Goal: Complete application form: Complete application form

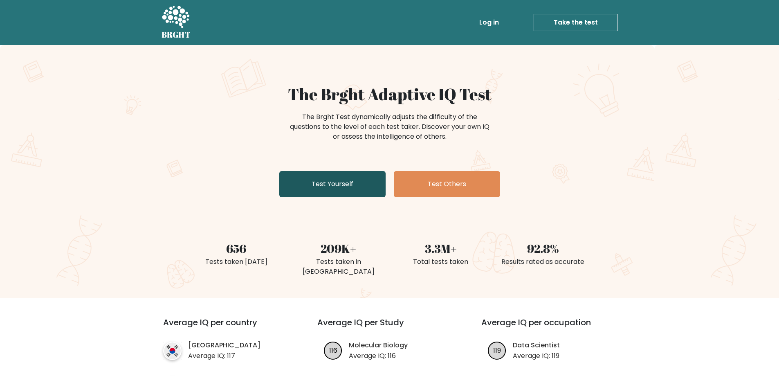
click at [337, 183] on link "Test Yourself" at bounding box center [332, 184] width 106 height 26
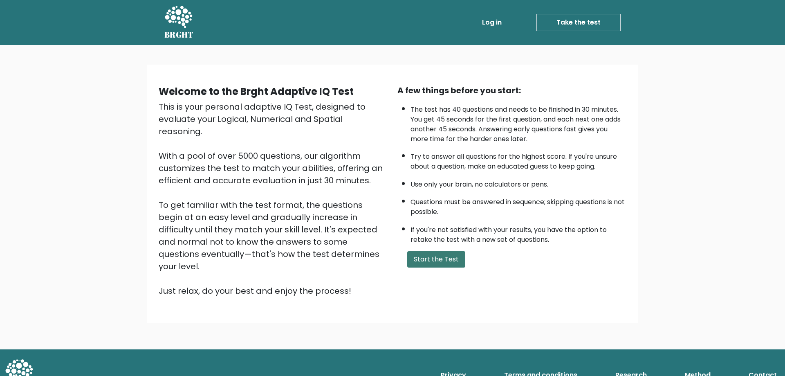
click at [445, 263] on button "Start the Test" at bounding box center [436, 259] width 58 height 16
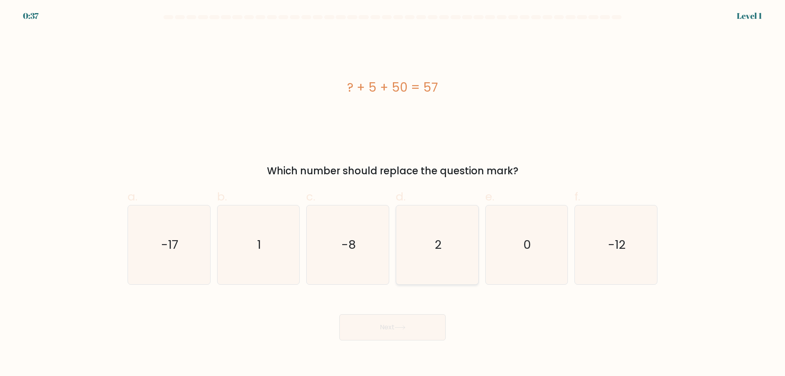
click at [446, 254] on icon "2" at bounding box center [437, 244] width 79 height 79
click at [393, 193] on input "d. 2" at bounding box center [392, 190] width 0 height 5
radio input "true"
click at [417, 324] on button "Next" at bounding box center [392, 327] width 106 height 26
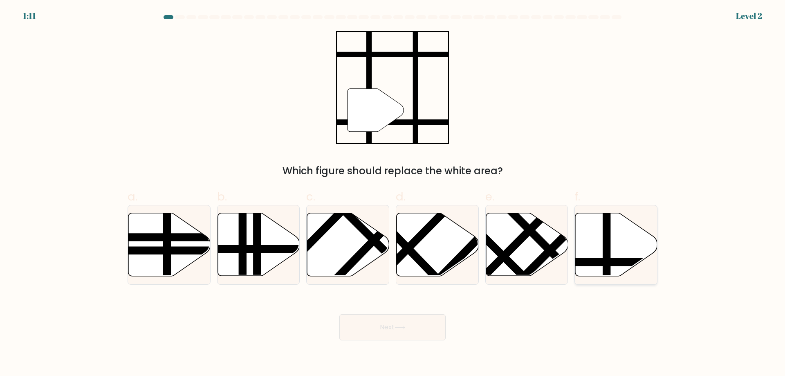
click at [607, 259] on line at bounding box center [607, 212] width 0 height 166
click at [393, 193] on input "f." at bounding box center [392, 190] width 0 height 5
radio input "true"
click at [607, 259] on line at bounding box center [607, 212] width 0 height 164
click at [393, 193] on input "f." at bounding box center [392, 190] width 0 height 5
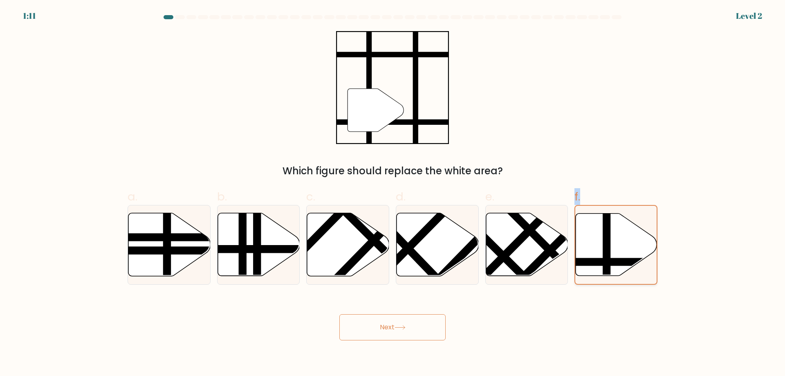
click at [607, 259] on line at bounding box center [607, 212] width 0 height 164
click at [393, 193] on input "f." at bounding box center [392, 190] width 0 height 5
click at [386, 330] on button "Next" at bounding box center [392, 327] width 106 height 26
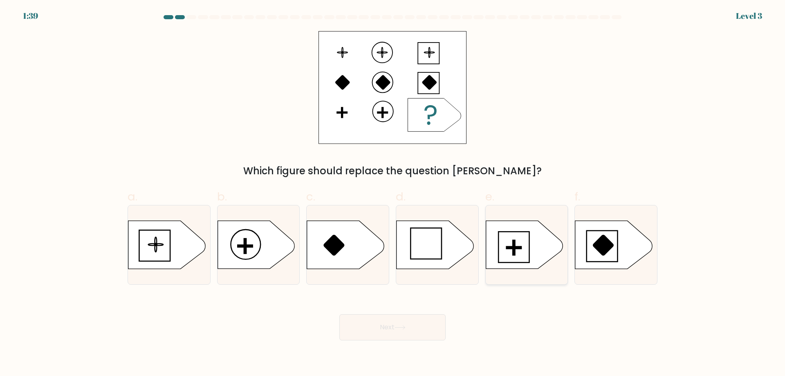
click at [500, 235] on icon at bounding box center [524, 245] width 77 height 48
click at [393, 193] on input "e." at bounding box center [392, 190] width 0 height 5
radio input "true"
click at [410, 323] on button "Next" at bounding box center [392, 327] width 106 height 26
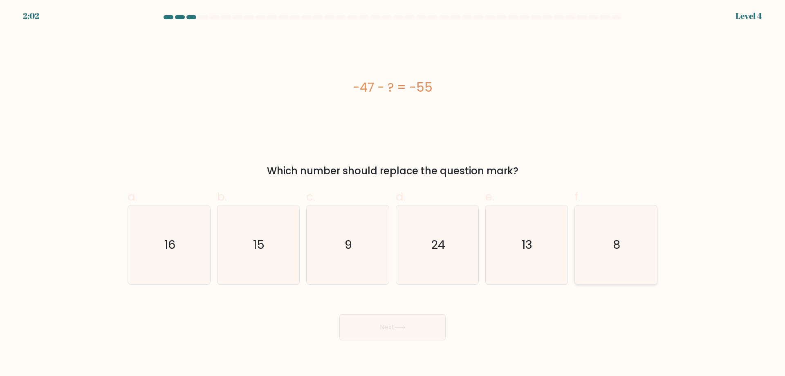
click at [646, 255] on icon "8" at bounding box center [615, 244] width 79 height 79
click at [393, 193] on input "f. 8" at bounding box center [392, 190] width 0 height 5
radio input "true"
click at [409, 329] on button "Next" at bounding box center [392, 327] width 106 height 26
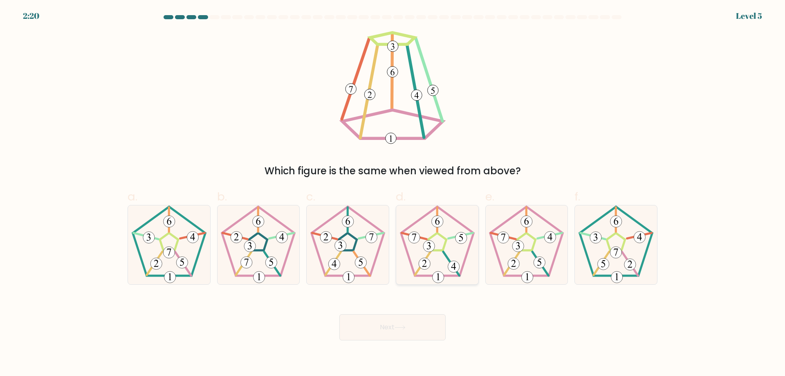
click at [430, 258] on icon at bounding box center [437, 244] width 79 height 79
click at [393, 193] on input "d." at bounding box center [392, 190] width 0 height 5
radio input "true"
click at [402, 326] on icon at bounding box center [399, 327] width 11 height 4
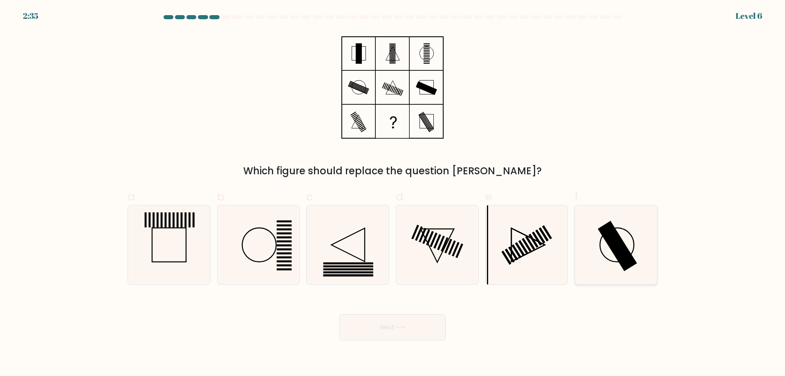
click at [620, 254] on rect at bounding box center [617, 246] width 39 height 50
click at [393, 193] on input "f." at bounding box center [392, 190] width 0 height 5
radio input "true"
click at [390, 331] on button "Next" at bounding box center [392, 327] width 106 height 26
click at [390, 330] on button "Next" at bounding box center [392, 327] width 106 height 26
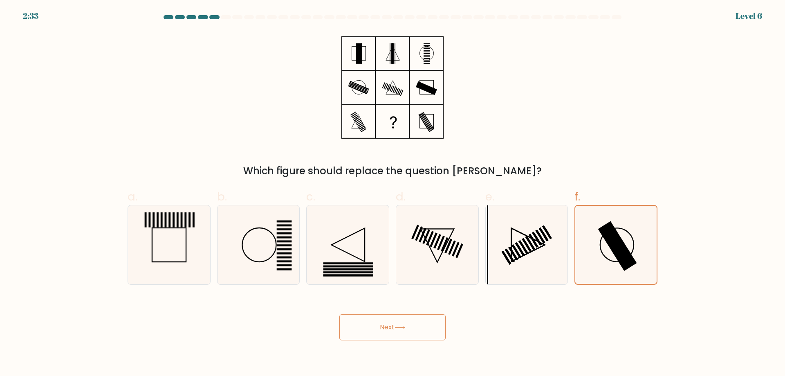
click at [390, 330] on button "Next" at bounding box center [392, 327] width 106 height 26
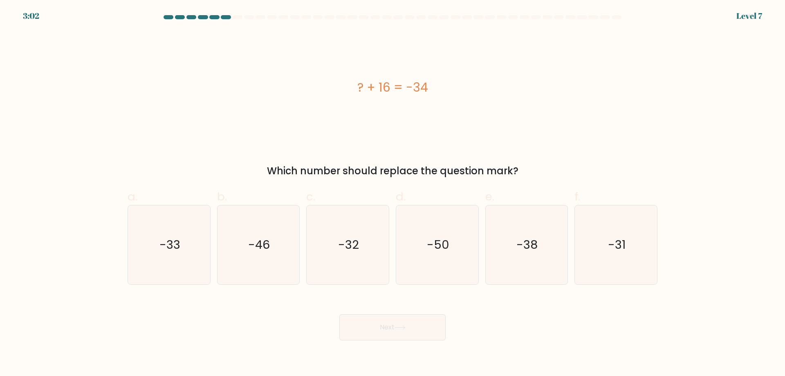
drag, startPoint x: 430, startPoint y: 88, endPoint x: 358, endPoint y: 85, distance: 72.0
click at [358, 85] on div "? + 16 = -34" at bounding box center [393, 87] width 530 height 18
copy div "? + 16 = -34"
click at [416, 249] on icon "-50" at bounding box center [437, 244] width 79 height 79
click at [393, 193] on input "d. -50" at bounding box center [392, 190] width 0 height 5
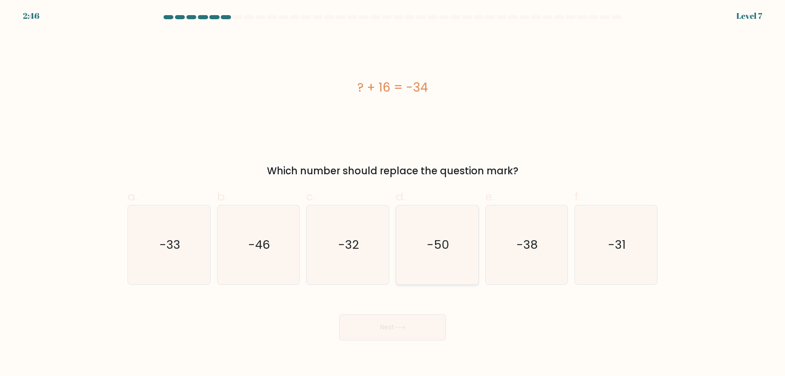
radio input "true"
click at [416, 249] on icon "-50" at bounding box center [437, 245] width 78 height 78
click at [393, 193] on input "d. -50" at bounding box center [392, 190] width 0 height 5
click at [390, 324] on button "Next" at bounding box center [392, 327] width 106 height 26
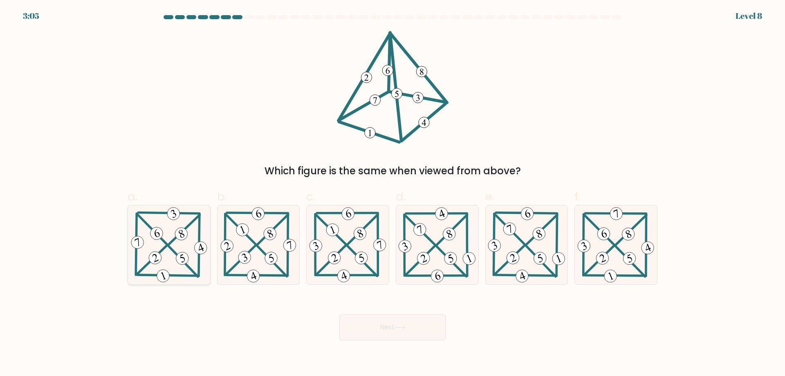
click at [172, 246] on icon at bounding box center [169, 244] width 80 height 79
click at [392, 193] on input "a." at bounding box center [392, 190] width 0 height 5
radio input "true"
click at [370, 327] on button "Next" at bounding box center [392, 327] width 106 height 26
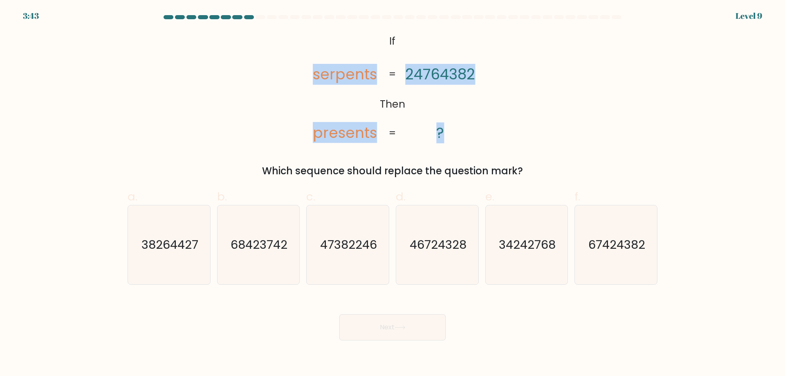
drag, startPoint x: 452, startPoint y: 136, endPoint x: 303, endPoint y: 40, distance: 177.7
click at [303, 40] on icon "@import url('https://fonts.googleapis.com/css?family=Abril+Fatface:400,100,100i…" at bounding box center [392, 87] width 183 height 113
copy icon "serpents presents 24764382 ?"
click at [499, 76] on div "@import url('https://fonts.googleapis.com/css?family=Abril+Fatface:400,100,100i…" at bounding box center [393, 104] width 540 height 147
drag, startPoint x: 313, startPoint y: 74, endPoint x: 483, endPoint y: 76, distance: 170.1
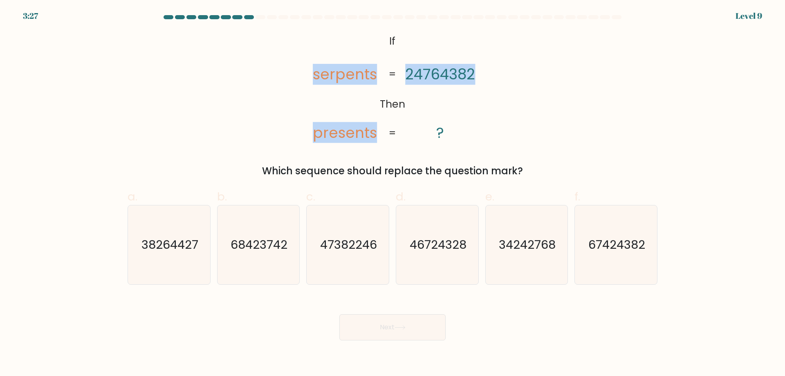
click at [483, 76] on icon "@import url('https://fonts.googleapis.com/css?family=Abril+Fatface:400,100,100i…" at bounding box center [392, 87] width 183 height 113
click at [473, 112] on icon "@import url('https://fonts.googleapis.com/css?family=Abril+Fatface:400,100,100i…" at bounding box center [392, 87] width 183 height 113
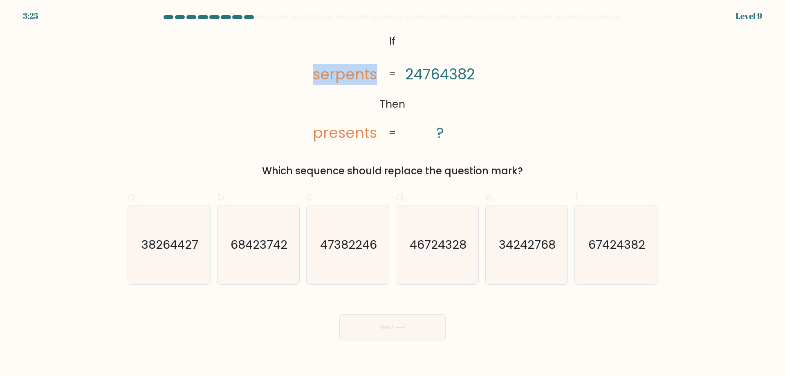
drag, startPoint x: 380, startPoint y: 71, endPoint x: 317, endPoint y: 74, distance: 63.0
click at [317, 74] on icon "@import url('https://fonts.googleapis.com/css?family=Abril+Fatface:400,100,100i…" at bounding box center [392, 87] width 183 height 113
copy tspan "serpents"
click at [605, 258] on icon "67424382" at bounding box center [615, 244] width 79 height 79
click at [393, 193] on input "f. 67424382" at bounding box center [392, 190] width 0 height 5
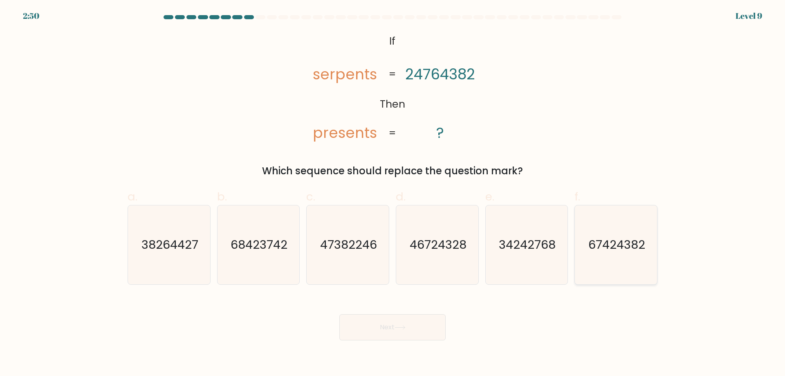
radio input "true"
click at [401, 325] on button "Next" at bounding box center [392, 327] width 106 height 26
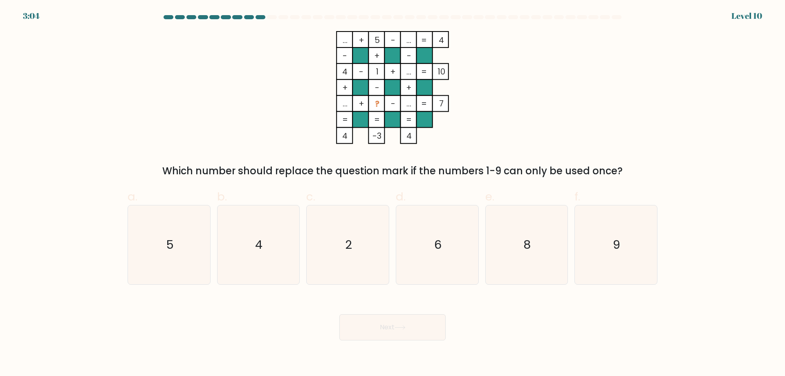
drag, startPoint x: 446, startPoint y: 144, endPoint x: 359, endPoint y: 75, distance: 110.8
click at [359, 75] on icon "... + 5 - ... 4 - + - 4 - 1 + ... 10 + - + ... + ? - ... = 7 = = = = 4 -3 4 =" at bounding box center [392, 87] width 245 height 113
click at [323, 84] on icon "... + 5 - ... 4 - + - 4 - 1 + ... 10 + - + ... + ? - ... = 7 = = = = 4 -3 4 =" at bounding box center [392, 87] width 245 height 113
click at [327, 147] on div "... + 5 - ... 4 - + - 4 - 1 + ... 10 + - + ... + ? - ... = 7 = = = = 4 -3 4 = W…" at bounding box center [393, 104] width 540 height 147
click at [618, 244] on text "9" at bounding box center [616, 244] width 7 height 16
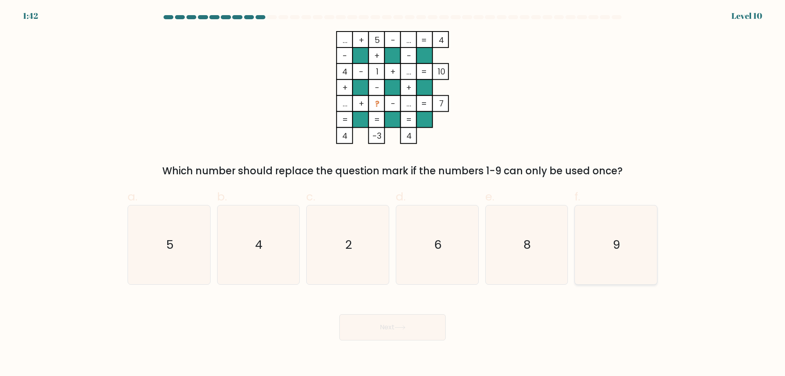
click at [393, 193] on input "f. 9" at bounding box center [392, 190] width 0 height 5
radio input "true"
click at [388, 327] on button "Next" at bounding box center [392, 327] width 106 height 26
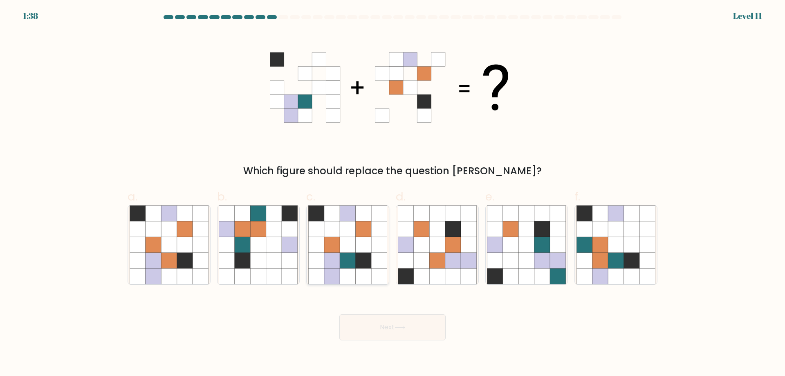
click at [346, 251] on icon at bounding box center [348, 245] width 16 height 16
click at [392, 193] on input "c." at bounding box center [392, 190] width 0 height 5
radio input "true"
click at [392, 325] on button "Next" at bounding box center [392, 327] width 106 height 26
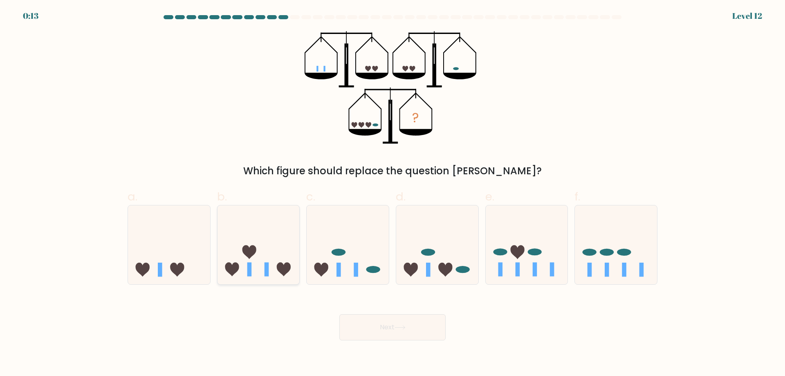
click at [262, 246] on icon at bounding box center [258, 245] width 82 height 68
click at [392, 193] on input "b." at bounding box center [392, 190] width 0 height 5
radio input "true"
click at [382, 323] on button "Next" at bounding box center [392, 327] width 106 height 26
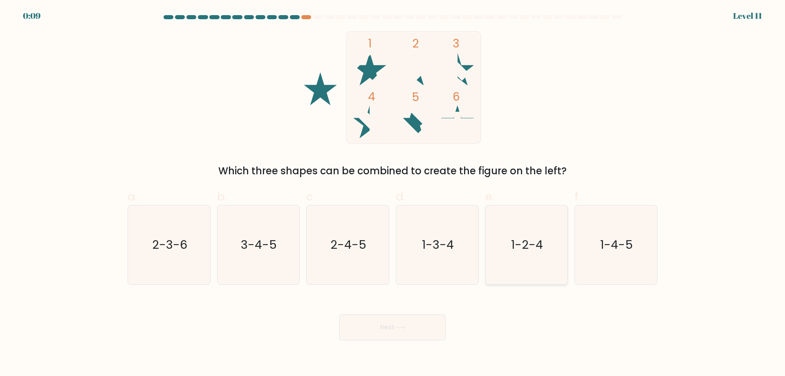
click at [503, 235] on icon "1-2-4" at bounding box center [526, 244] width 79 height 79
click at [393, 193] on input "e. 1-2-4" at bounding box center [392, 190] width 0 height 5
radio input "true"
click at [503, 235] on icon "1-2-4" at bounding box center [526, 245] width 78 height 78
click at [393, 193] on input "e. 1-2-4" at bounding box center [392, 190] width 0 height 5
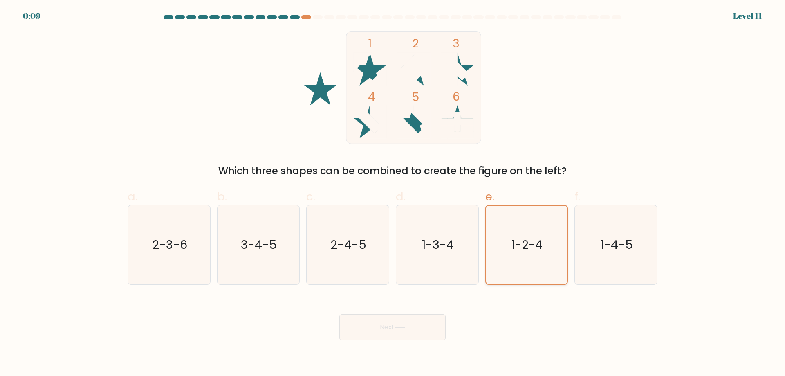
click at [503, 235] on icon "1-2-4" at bounding box center [526, 245] width 78 height 78
click at [393, 193] on input "e. 1-2-4" at bounding box center [392, 190] width 0 height 5
click at [417, 325] on button "Next" at bounding box center [392, 327] width 106 height 26
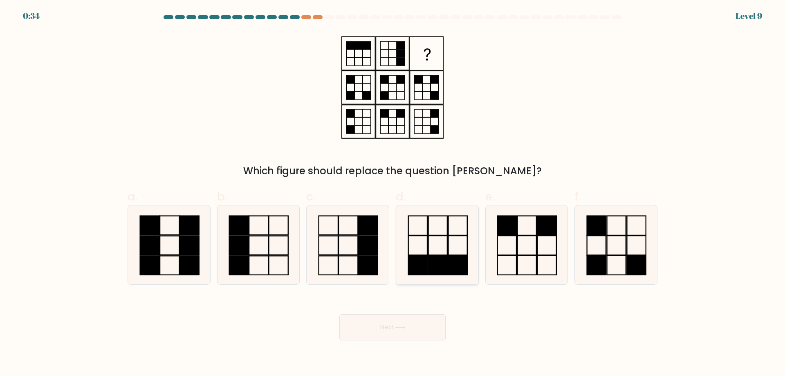
click at [429, 249] on icon at bounding box center [437, 244] width 79 height 79
click at [393, 193] on input "d." at bounding box center [392, 190] width 0 height 5
radio input "true"
click at [406, 332] on button "Next" at bounding box center [392, 327] width 106 height 26
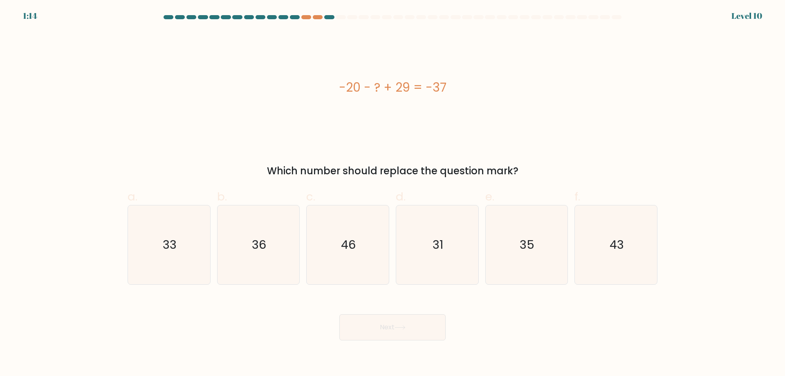
drag, startPoint x: 448, startPoint y: 90, endPoint x: 337, endPoint y: 92, distance: 110.8
click at [337, 92] on div "-20 - ? + 29 = -37" at bounding box center [393, 87] width 530 height 18
copy div "-20 - ? + 29 = -37"
click at [360, 254] on icon "46" at bounding box center [347, 244] width 79 height 79
click at [392, 193] on input "c. 46" at bounding box center [392, 190] width 0 height 5
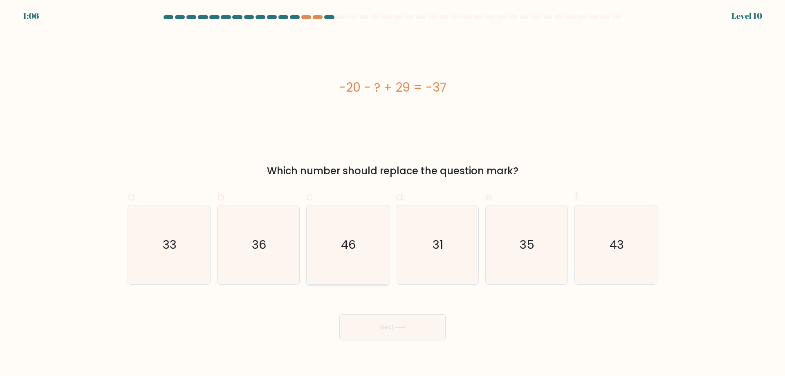
radio input "true"
click at [379, 329] on button "Next" at bounding box center [392, 327] width 106 height 26
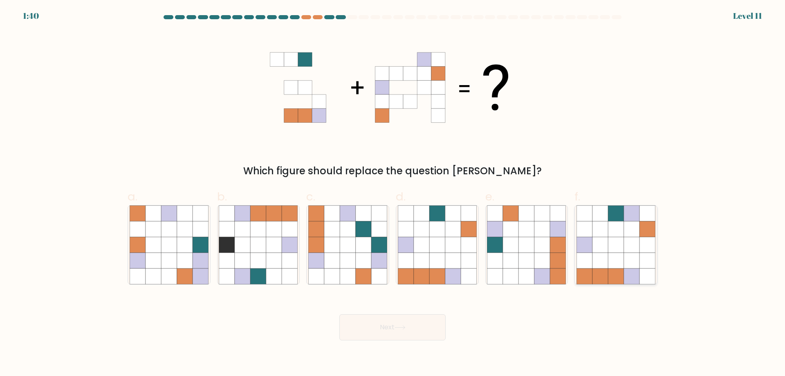
click at [633, 254] on icon at bounding box center [632, 261] width 16 height 16
click at [393, 193] on input "f." at bounding box center [392, 190] width 0 height 5
radio input "true"
click at [408, 328] on button "Next" at bounding box center [392, 327] width 106 height 26
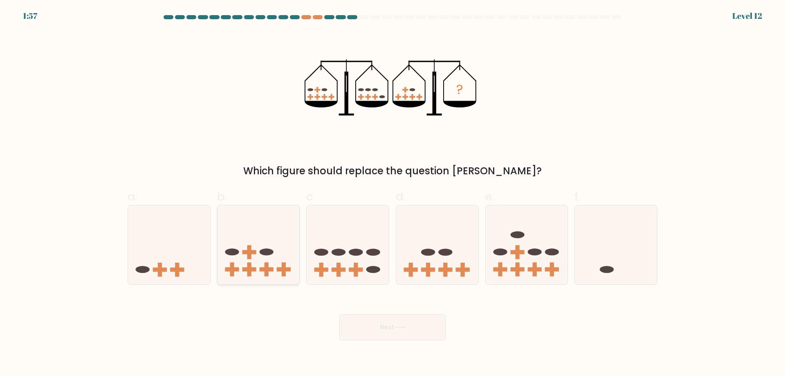
click at [273, 240] on icon at bounding box center [258, 245] width 82 height 68
click at [392, 193] on input "b." at bounding box center [392, 190] width 0 height 5
radio input "true"
click at [408, 332] on button "Next" at bounding box center [392, 327] width 106 height 26
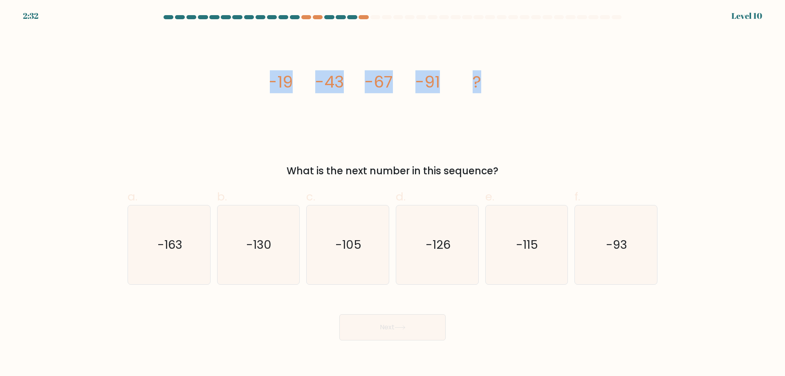
drag, startPoint x: 498, startPoint y: 83, endPoint x: 264, endPoint y: 81, distance: 233.8
click at [264, 81] on div "image/svg+xml -19 -43 -67 -91 ? What is the next number in this sequence?" at bounding box center [393, 104] width 540 height 147
copy g "-19 -43 -67 -91 ?"
drag, startPoint x: 502, startPoint y: 174, endPoint x: 247, endPoint y: 175, distance: 255.1
click at [247, 175] on div "What is the next number in this sequence?" at bounding box center [392, 171] width 520 height 15
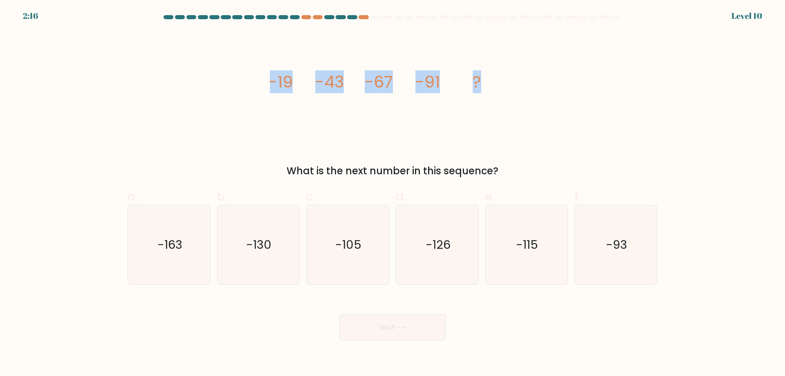
copy div "What is the next number in this sequence?"
click at [532, 264] on icon "-115" at bounding box center [526, 244] width 79 height 79
click at [393, 193] on input "e. -115" at bounding box center [392, 190] width 0 height 5
radio input "true"
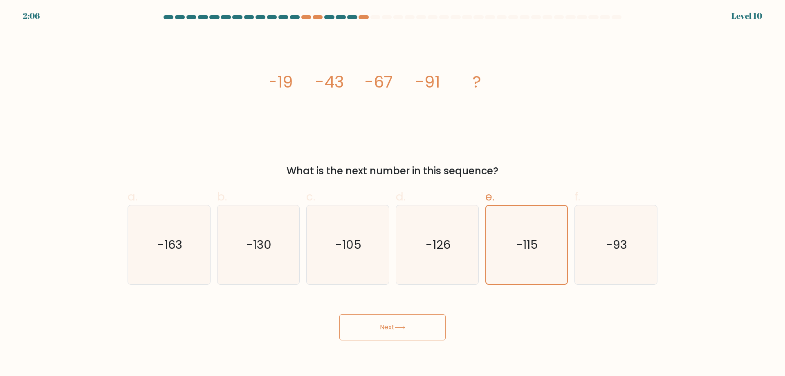
click at [383, 327] on button "Next" at bounding box center [392, 327] width 106 height 26
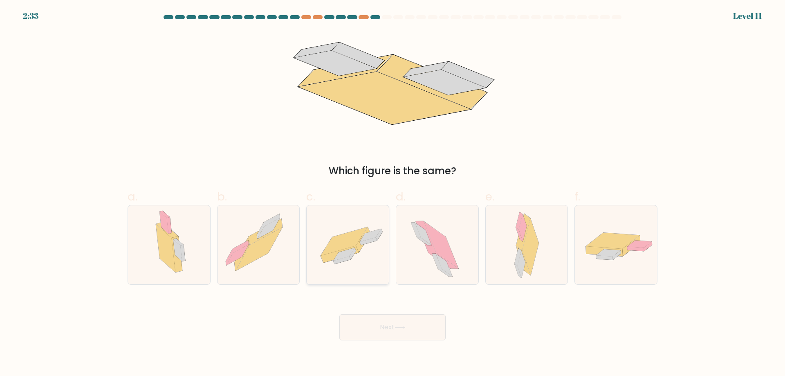
click at [360, 235] on icon at bounding box center [344, 241] width 47 height 29
click at [392, 193] on input "c." at bounding box center [392, 190] width 0 height 5
radio input "true"
click at [386, 319] on button "Next" at bounding box center [392, 327] width 106 height 26
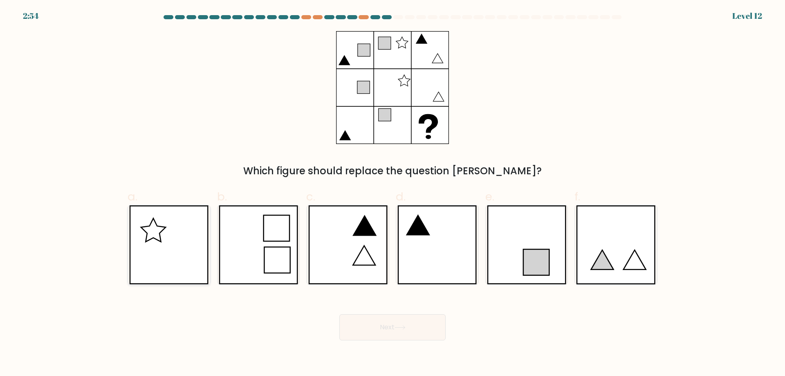
click at [145, 247] on icon at bounding box center [168, 244] width 79 height 79
click at [392, 193] on input "a." at bounding box center [392, 190] width 0 height 5
radio input "true"
click at [367, 325] on button "Next" at bounding box center [392, 327] width 106 height 26
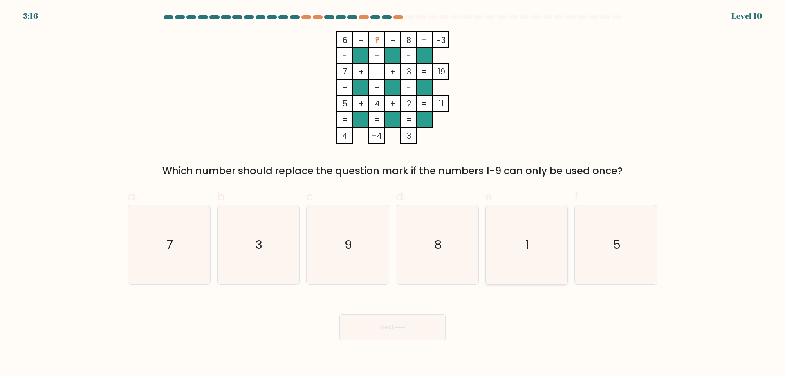
click at [503, 245] on icon "1" at bounding box center [526, 244] width 79 height 79
click at [393, 193] on input "e. 1" at bounding box center [392, 190] width 0 height 5
radio input "true"
click at [405, 324] on button "Next" at bounding box center [392, 327] width 106 height 26
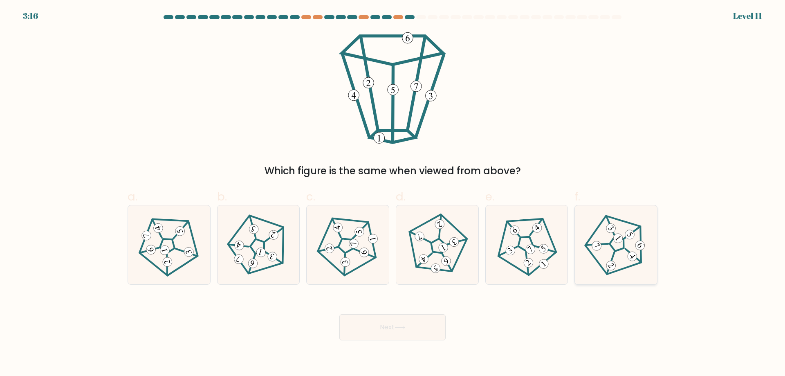
click at [604, 248] on icon at bounding box center [615, 244] width 63 height 63
click at [393, 193] on input "f." at bounding box center [392, 190] width 0 height 5
radio input "true"
click at [415, 322] on button "Next" at bounding box center [392, 327] width 106 height 26
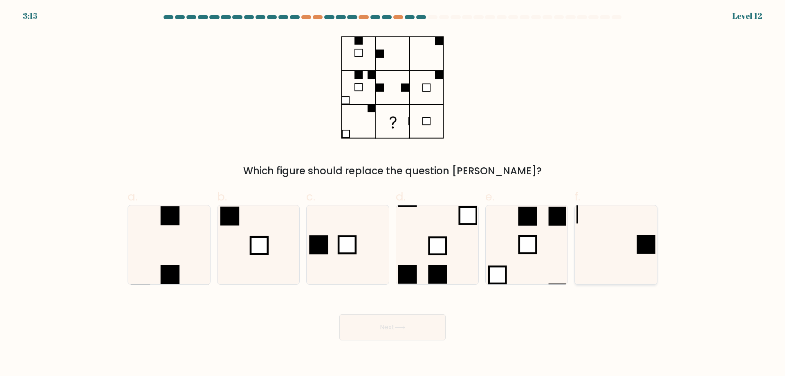
click at [630, 244] on icon at bounding box center [615, 244] width 79 height 79
click at [393, 193] on input "f." at bounding box center [392, 190] width 0 height 5
radio input "true"
click at [397, 326] on icon at bounding box center [399, 327] width 11 height 4
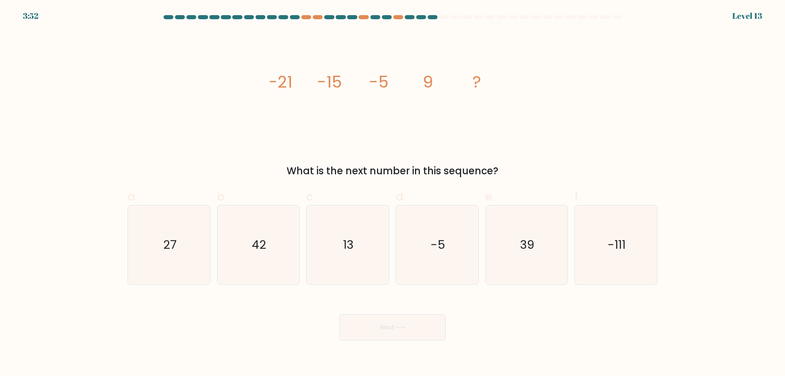
drag, startPoint x: 505, startPoint y: 168, endPoint x: 283, endPoint y: 171, distance: 222.4
click at [283, 171] on div "What is the next number in this sequence?" at bounding box center [392, 171] width 520 height 15
drag, startPoint x: 489, startPoint y: 83, endPoint x: 252, endPoint y: 94, distance: 236.9
click at [252, 94] on div "image/svg+xml -21 -15 -5 9 ? What is the next number in this sequence?" at bounding box center [393, 104] width 540 height 147
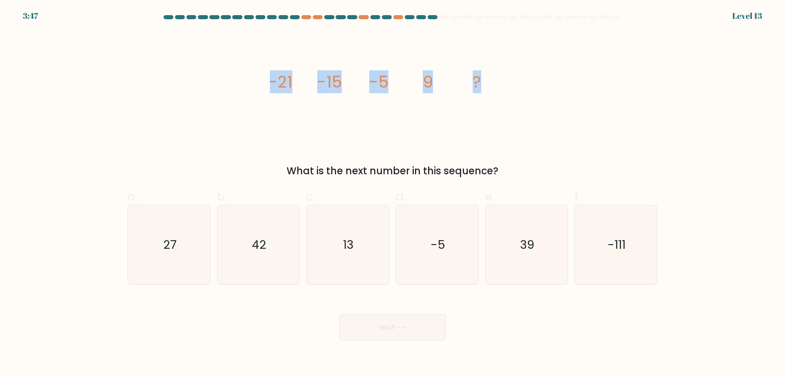
copy g "-21 -15 -5 9 ?"
click at [176, 251] on text "27" at bounding box center [169, 244] width 13 height 16
click at [392, 193] on input "a. 27" at bounding box center [392, 190] width 0 height 5
radio input "true"
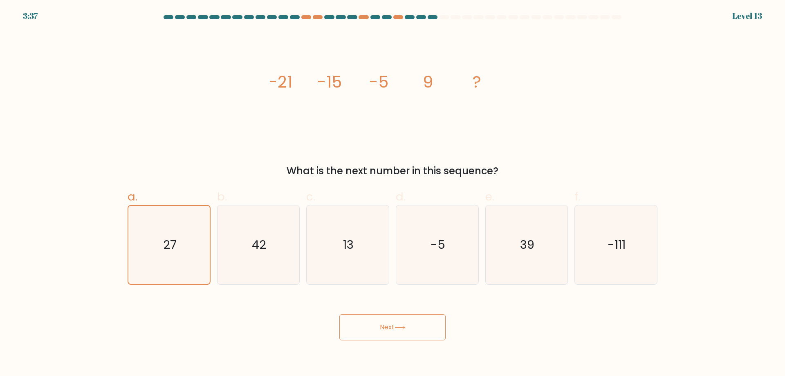
click at [382, 332] on button "Next" at bounding box center [392, 327] width 106 height 26
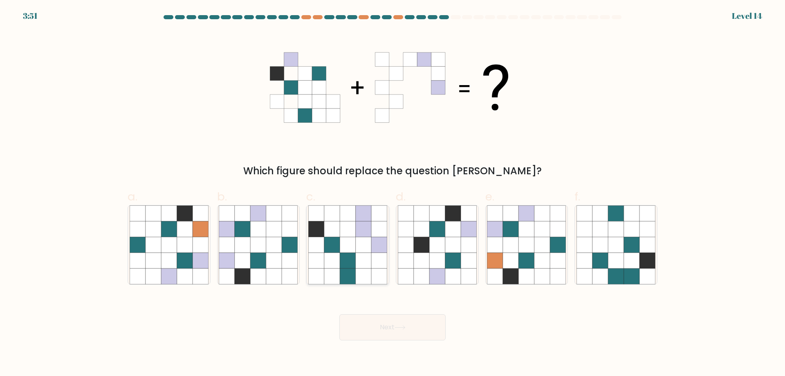
click at [338, 235] on icon at bounding box center [332, 229] width 16 height 16
click at [392, 193] on input "c." at bounding box center [392, 190] width 0 height 5
radio input "true"
click at [382, 321] on button "Next" at bounding box center [392, 327] width 106 height 26
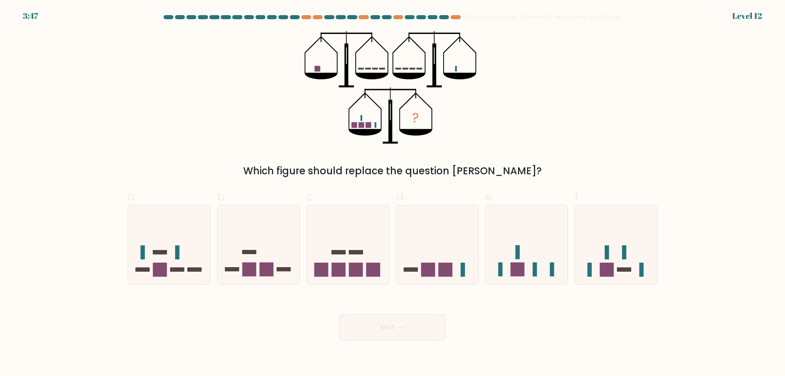
click at [382, 321] on button "Next" at bounding box center [392, 327] width 106 height 26
drag, startPoint x: 311, startPoint y: 65, endPoint x: 392, endPoint y: 67, distance: 81.0
click at [392, 67] on icon "?" at bounding box center [393, 87] width 176 height 113
click at [160, 261] on icon at bounding box center [169, 245] width 82 height 68
click at [392, 193] on input "a." at bounding box center [392, 190] width 0 height 5
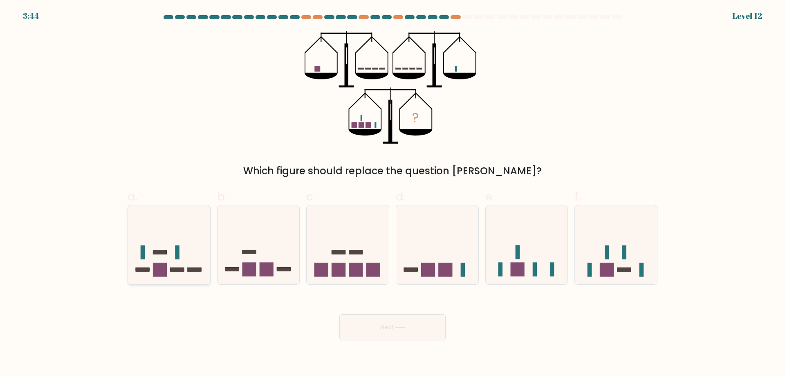
radio input "true"
click at [383, 326] on button "Next" at bounding box center [392, 327] width 106 height 26
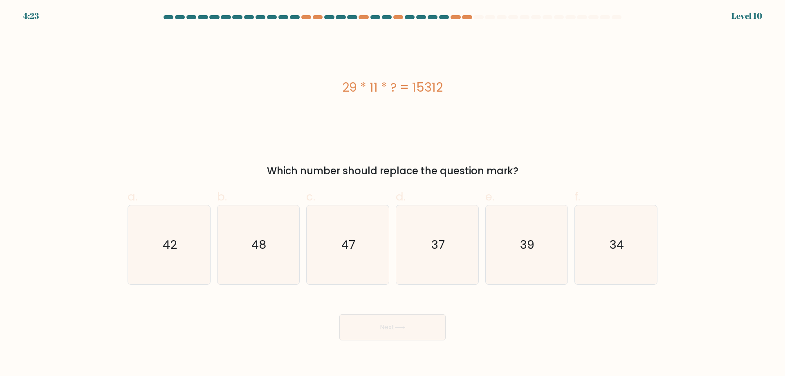
drag, startPoint x: 269, startPoint y: 169, endPoint x: 519, endPoint y: 167, distance: 249.8
click at [519, 167] on div "Which number should replace the question mark?" at bounding box center [392, 171] width 520 height 15
copy div "Which number should replace the question mark?"
drag, startPoint x: 460, startPoint y: 90, endPoint x: 337, endPoint y: 88, distance: 123.0
click at [337, 88] on div "29 * 11 * ? = 15312" at bounding box center [393, 87] width 530 height 18
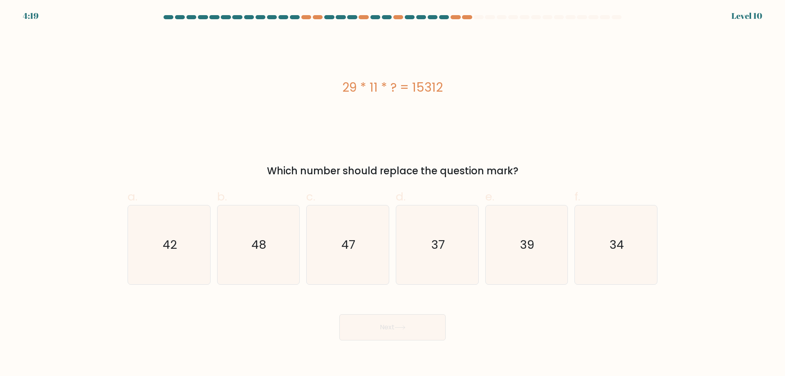
copy div "29 * 11 * ? = 15312"
click at [266, 250] on text "48" at bounding box center [259, 244] width 15 height 16
click at [392, 193] on input "b. 48" at bounding box center [392, 190] width 0 height 5
radio input "true"
click at [369, 318] on button "Next" at bounding box center [392, 327] width 106 height 26
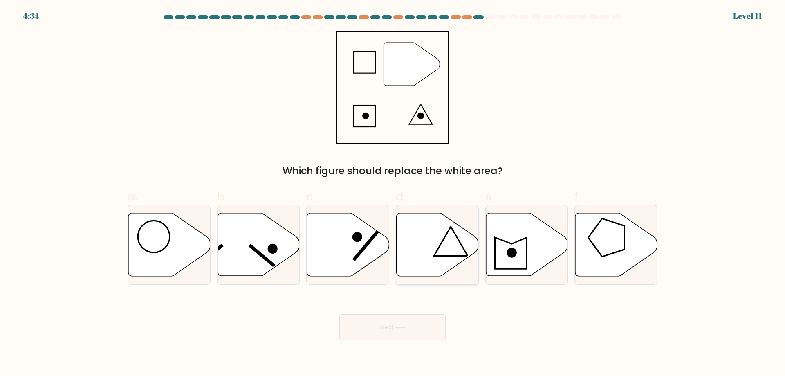
click at [457, 244] on icon at bounding box center [437, 244] width 82 height 63
click at [393, 193] on input "d." at bounding box center [392, 190] width 0 height 5
radio input "true"
click at [411, 325] on button "Next" at bounding box center [392, 327] width 106 height 26
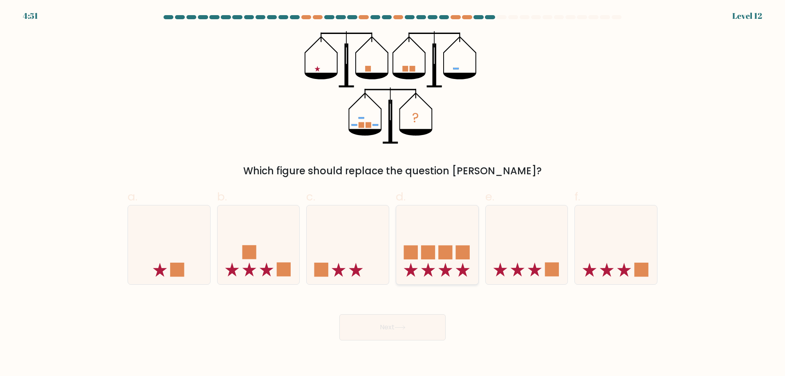
click at [447, 258] on rect at bounding box center [445, 252] width 14 height 14
click at [393, 193] on input "d." at bounding box center [392, 190] width 0 height 5
radio input "true"
click at [404, 318] on button "Next" at bounding box center [392, 327] width 106 height 26
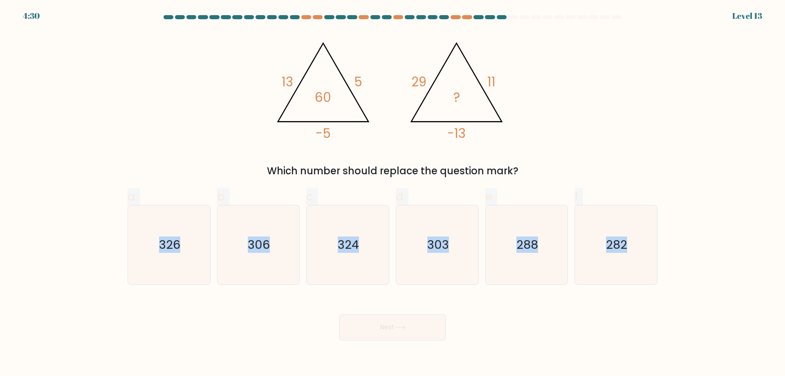
drag, startPoint x: 647, startPoint y: 242, endPoint x: 119, endPoint y: 194, distance: 530.3
click at [119, 194] on form at bounding box center [392, 177] width 785 height 325
copy div "a. 326 b. 306 c. 324 d. 303 e. 288 f. 282"
click at [488, 310] on div "Next" at bounding box center [393, 317] width 540 height 46
click at [346, 235] on icon "324" at bounding box center [347, 244] width 79 height 79
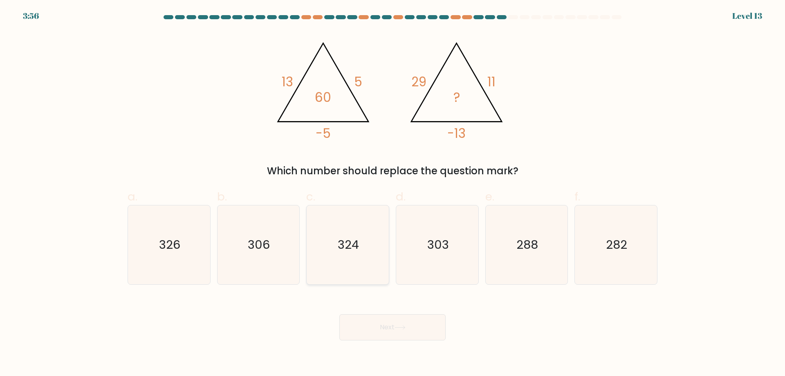
click at [392, 193] on input "c. 324" at bounding box center [392, 190] width 0 height 5
radio input "true"
click at [383, 334] on button "Next" at bounding box center [392, 327] width 106 height 26
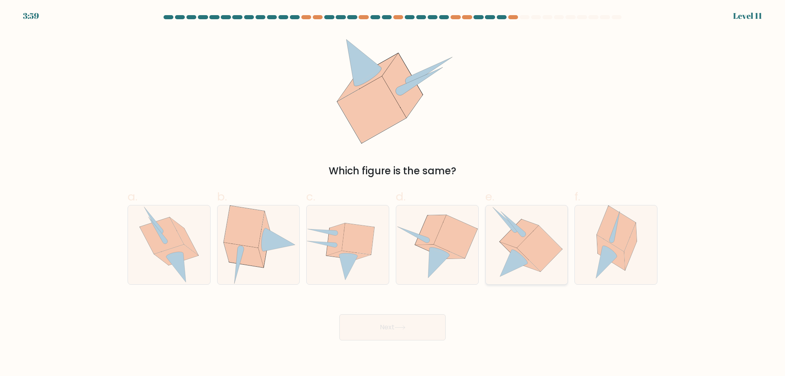
click at [537, 252] on icon at bounding box center [539, 249] width 45 height 46
click at [393, 193] on input "e." at bounding box center [392, 190] width 0 height 5
radio input "true"
click at [423, 325] on button "Next" at bounding box center [392, 327] width 106 height 26
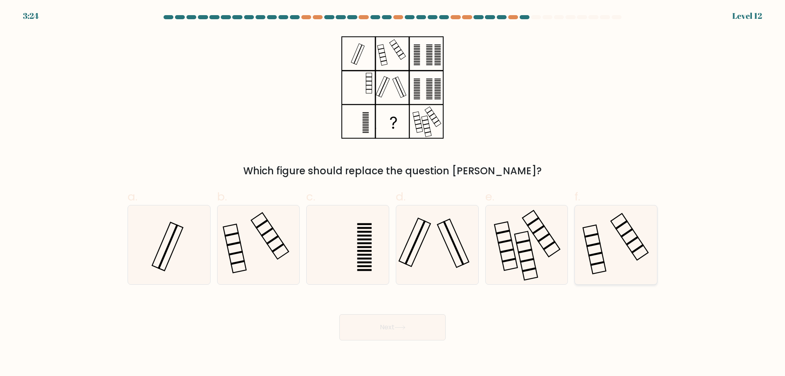
click at [620, 242] on icon at bounding box center [615, 244] width 79 height 79
click at [393, 193] on input "f." at bounding box center [392, 190] width 0 height 5
radio input "true"
click at [410, 343] on body "3:23 Level 12" at bounding box center [392, 188] width 785 height 376
click at [410, 325] on button "Next" at bounding box center [392, 327] width 106 height 26
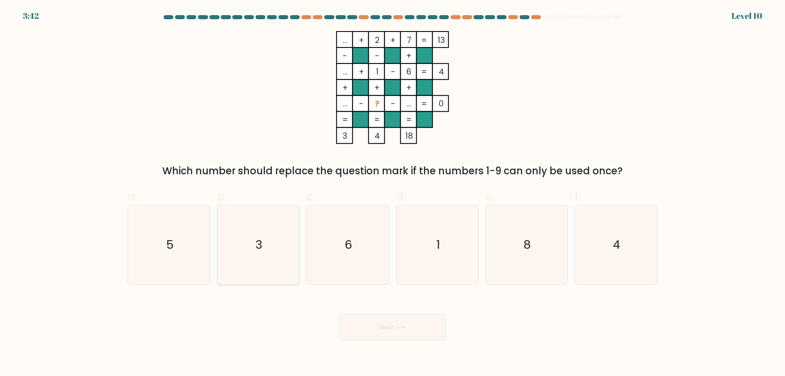
click at [247, 211] on icon "3" at bounding box center [258, 244] width 79 height 79
click at [392, 193] on input "b. 3" at bounding box center [392, 190] width 0 height 5
radio input "true"
click at [376, 334] on button "Next" at bounding box center [392, 327] width 106 height 26
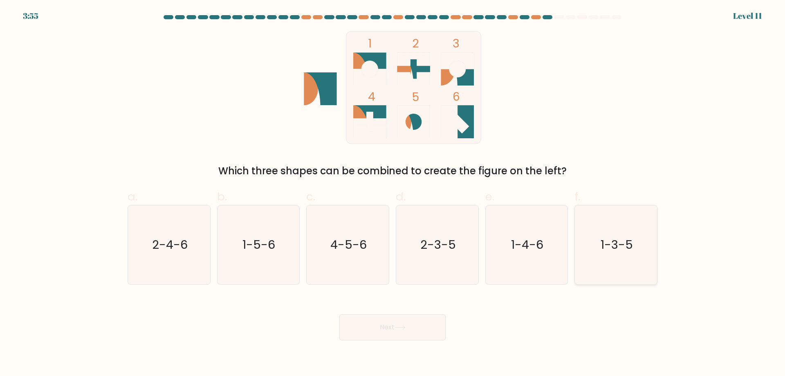
click at [599, 249] on icon "1-3-5" at bounding box center [615, 244] width 79 height 79
click at [393, 193] on input "f. 1-3-5" at bounding box center [392, 190] width 0 height 5
radio input "true"
click at [418, 328] on button "Next" at bounding box center [392, 327] width 106 height 26
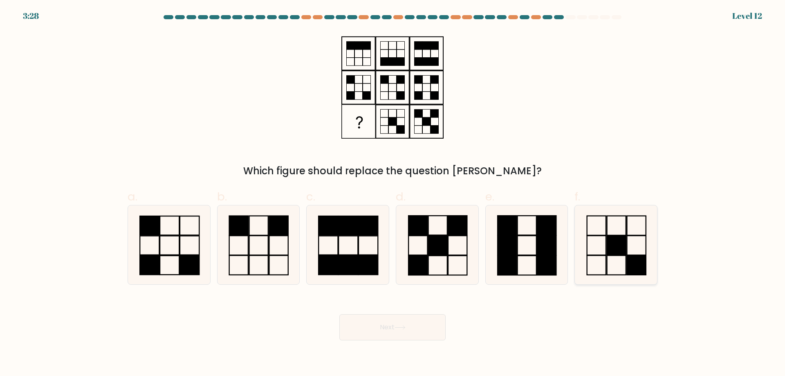
click at [611, 238] on rect at bounding box center [616, 244] width 19 height 19
click at [393, 193] on input "f." at bounding box center [392, 190] width 0 height 5
radio input "true"
click at [611, 238] on rect at bounding box center [616, 244] width 19 height 19
click at [393, 193] on input "f." at bounding box center [392, 190] width 0 height 5
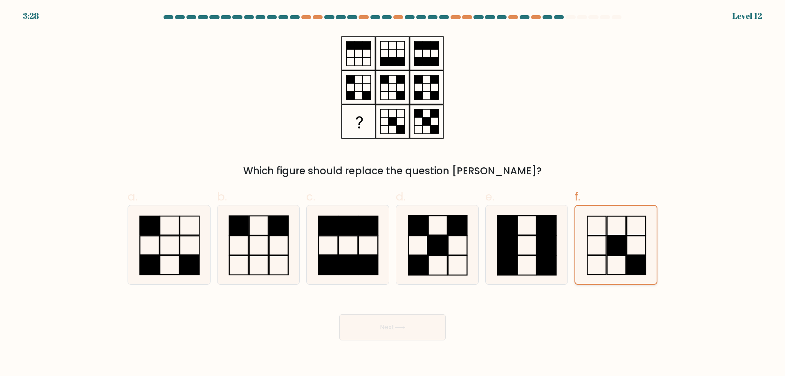
click at [611, 238] on rect at bounding box center [616, 244] width 19 height 19
click at [393, 193] on input "f." at bounding box center [392, 190] width 0 height 5
click at [439, 250] on rect at bounding box center [437, 244] width 19 height 19
click at [393, 193] on input "d." at bounding box center [392, 190] width 0 height 5
radio input "true"
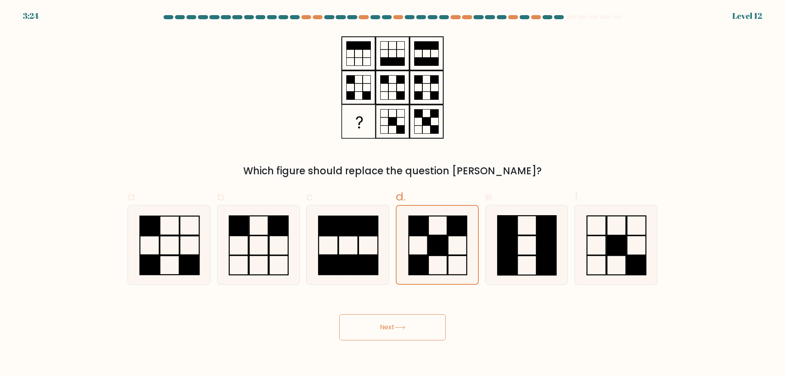
click at [392, 329] on button "Next" at bounding box center [392, 327] width 106 height 26
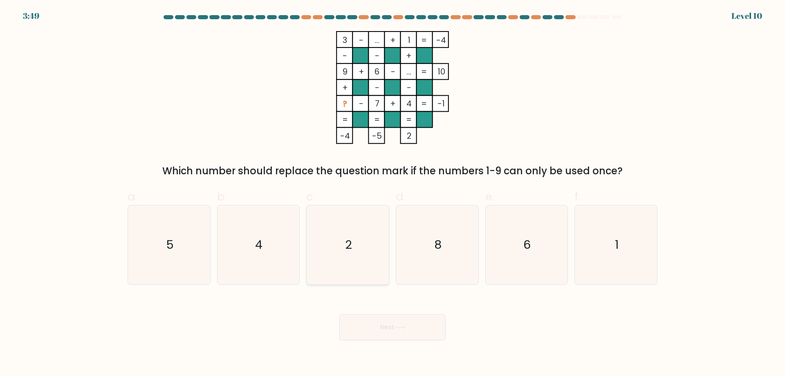
click at [358, 241] on icon "2" at bounding box center [347, 244] width 79 height 79
click at [392, 193] on input "c. 2" at bounding box center [392, 190] width 0 height 5
radio input "true"
click at [379, 330] on button "Next" at bounding box center [392, 327] width 106 height 26
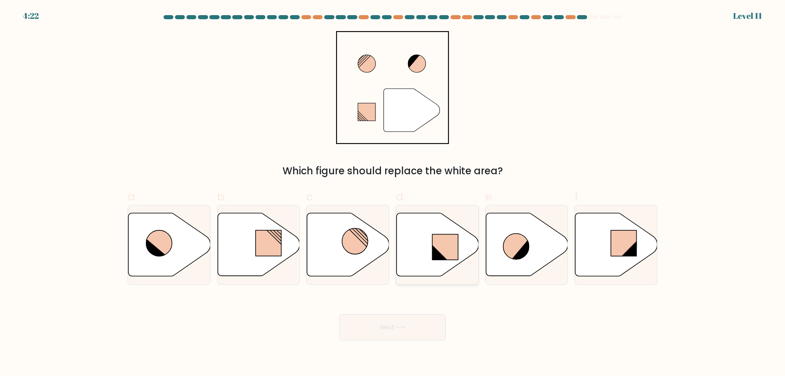
click at [444, 249] on rect at bounding box center [445, 246] width 26 height 25
click at [393, 193] on input "d." at bounding box center [392, 190] width 0 height 5
radio input "true"
click at [444, 249] on rect at bounding box center [444, 246] width 25 height 25
click at [393, 193] on input "d." at bounding box center [392, 190] width 0 height 5
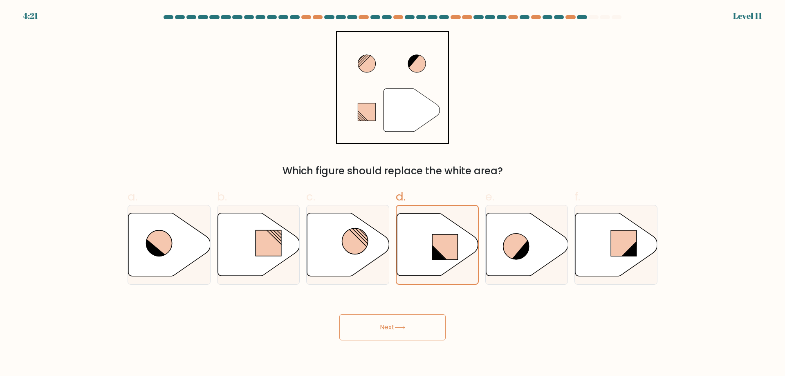
click at [376, 323] on button "Next" at bounding box center [392, 327] width 106 height 26
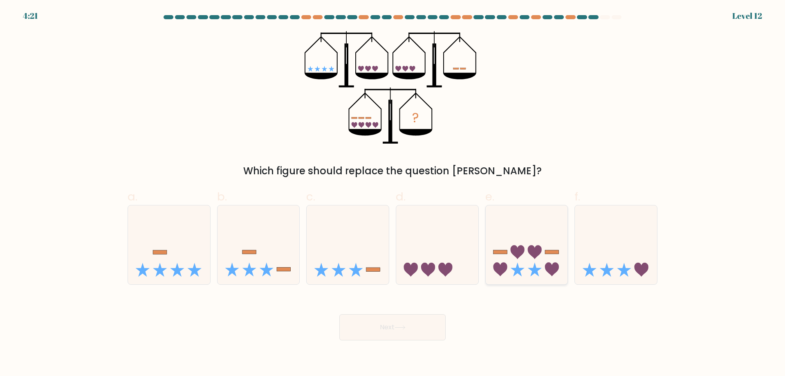
click at [529, 254] on icon at bounding box center [527, 245] width 82 height 68
click at [393, 193] on input "e." at bounding box center [392, 190] width 0 height 5
radio input "true"
click at [340, 266] on icon at bounding box center [348, 245] width 82 height 68
click at [392, 193] on input "c." at bounding box center [392, 190] width 0 height 5
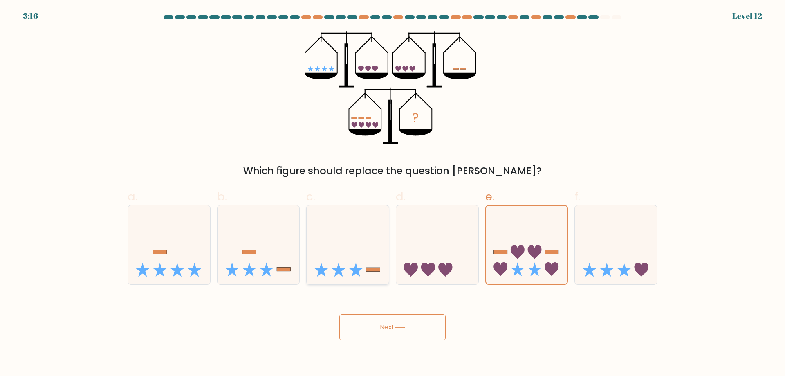
radio input "true"
click at [340, 266] on icon at bounding box center [339, 269] width 14 height 14
click at [392, 193] on input "c." at bounding box center [392, 190] width 0 height 5
click at [386, 328] on button "Next" at bounding box center [392, 327] width 106 height 26
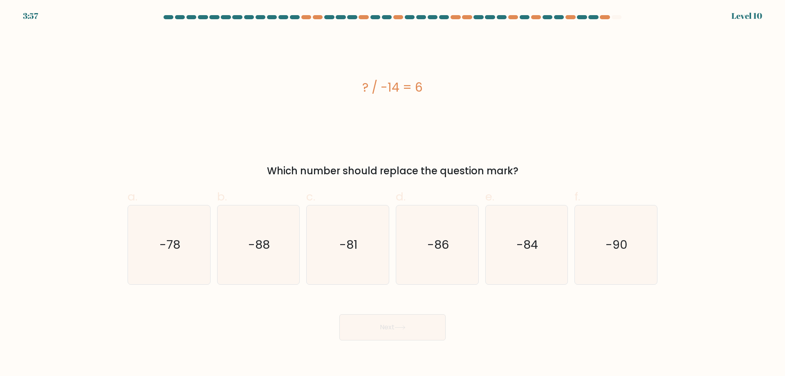
drag, startPoint x: 439, startPoint y: 90, endPoint x: 370, endPoint y: 90, distance: 69.5
click at [439, 90] on div "? / -14 = 6" at bounding box center [393, 87] width 530 height 18
click at [391, 90] on div "? / -14 = 6" at bounding box center [393, 87] width 530 height 18
drag, startPoint x: 370, startPoint y: 90, endPoint x: 338, endPoint y: 87, distance: 32.4
click at [341, 87] on div "? / -14 = 6" at bounding box center [393, 87] width 530 height 18
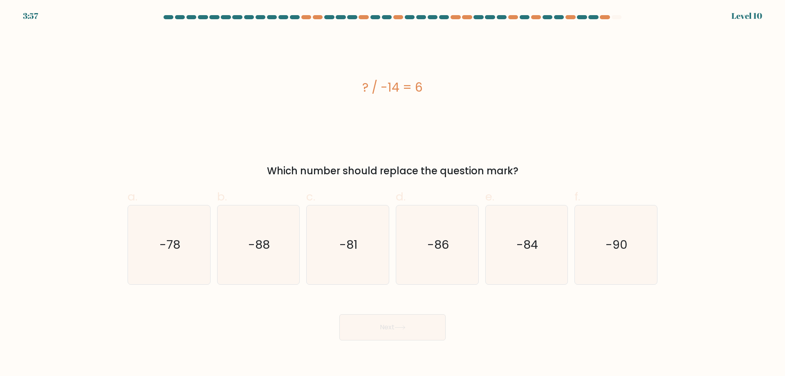
click at [327, 86] on div "? / -14 = 6" at bounding box center [393, 87] width 530 height 18
drag, startPoint x: 434, startPoint y: 91, endPoint x: 358, endPoint y: 94, distance: 75.7
click at [358, 94] on div "? / -14 = 6" at bounding box center [393, 87] width 530 height 18
copy div "? / -14 = 6"
click at [511, 255] on icon "-84" at bounding box center [526, 244] width 79 height 79
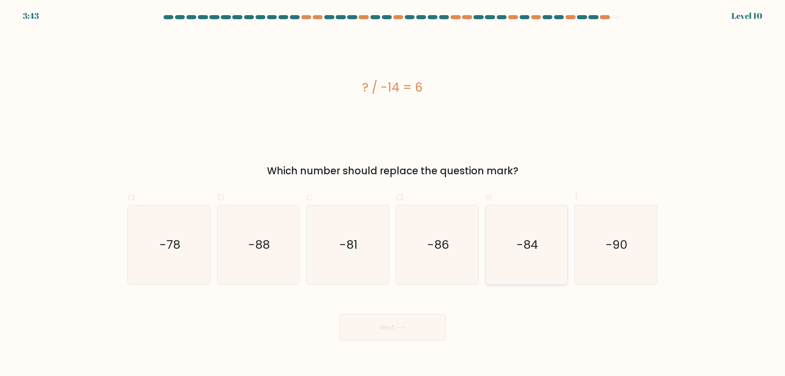
click at [393, 193] on input "e. -84" at bounding box center [392, 190] width 0 height 5
radio input "true"
click at [429, 327] on button "Next" at bounding box center [392, 327] width 106 height 26
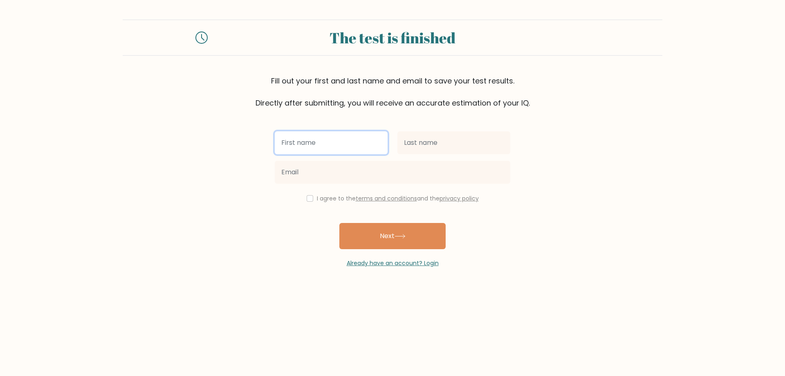
click at [303, 152] on input "text" at bounding box center [331, 142] width 113 height 23
type input "Gaya Perdana"
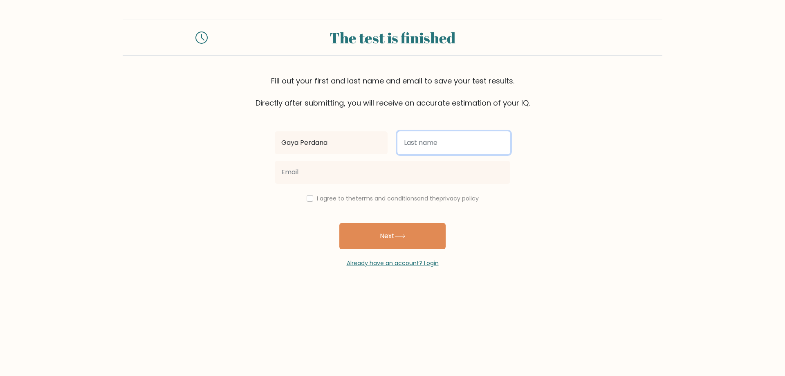
click at [428, 144] on input "text" at bounding box center [453, 142] width 113 height 23
type input "Sanchez"
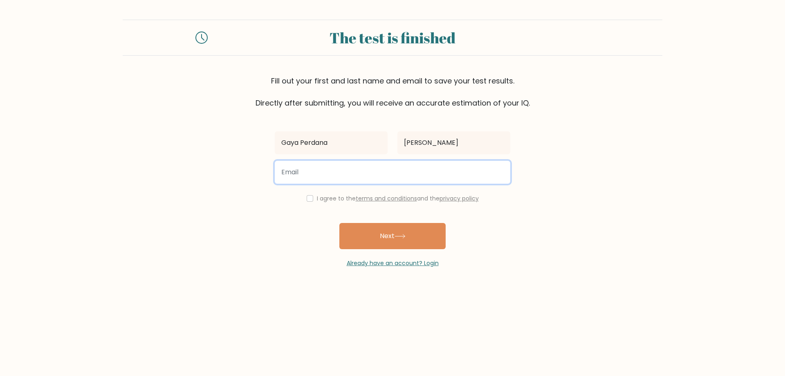
click at [373, 178] on input "email" at bounding box center [392, 172] width 235 height 23
type input "gayasanchez29@gmail.com"
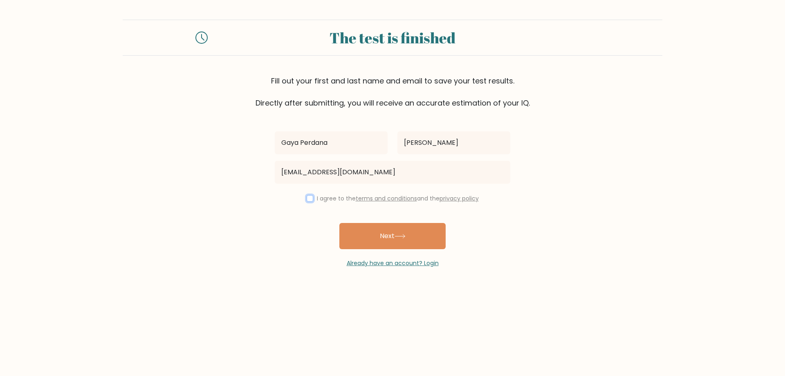
click at [308, 196] on input "checkbox" at bounding box center [310, 198] width 7 height 7
checkbox input "true"
click at [377, 230] on button "Next" at bounding box center [392, 236] width 106 height 26
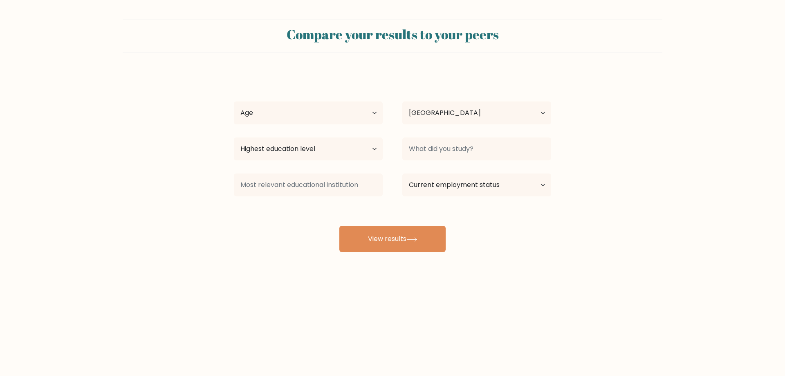
select select "PH"
click at [338, 115] on select "Age Under [DEMOGRAPHIC_DATA] [DEMOGRAPHIC_DATA] [DEMOGRAPHIC_DATA] [DEMOGRAPHIC…" at bounding box center [308, 112] width 149 height 23
select select "25_34"
click at [234, 101] on select "Age Under [DEMOGRAPHIC_DATA] [DEMOGRAPHIC_DATA] [DEMOGRAPHIC_DATA] [DEMOGRAPHIC…" at bounding box center [308, 112] width 149 height 23
click at [355, 153] on select "Highest education level No schooling Primary Lower Secondary Upper Secondary Oc…" at bounding box center [308, 148] width 149 height 23
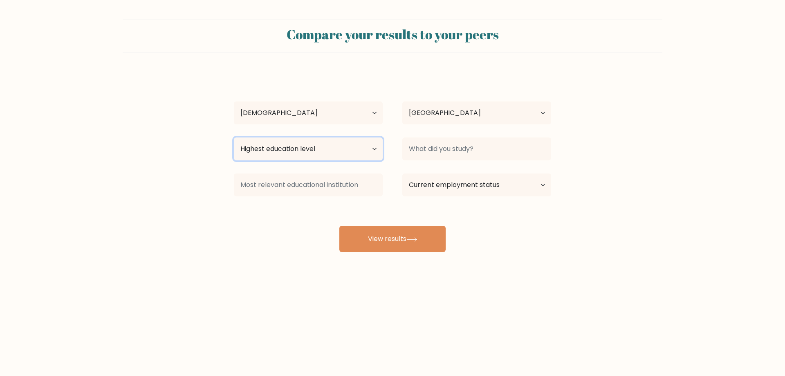
click at [355, 153] on select "Highest education level No schooling Primary Lower Secondary Upper Secondary Oc…" at bounding box center [308, 148] width 149 height 23
click at [365, 150] on select "Highest education level No schooling Primary Lower Secondary Upper Secondary Oc…" at bounding box center [308, 148] width 149 height 23
select select "masters_degree"
click at [234, 137] on select "Highest education level No schooling Primary Lower Secondary Upper Secondary Oc…" at bounding box center [308, 148] width 149 height 23
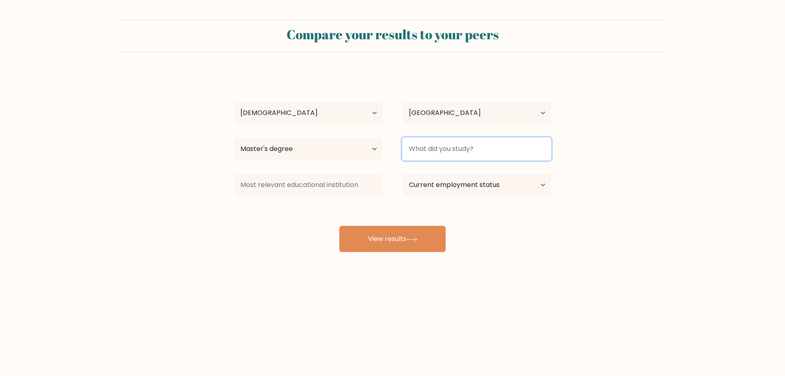
click at [438, 148] on input at bounding box center [476, 148] width 149 height 23
type input "V"
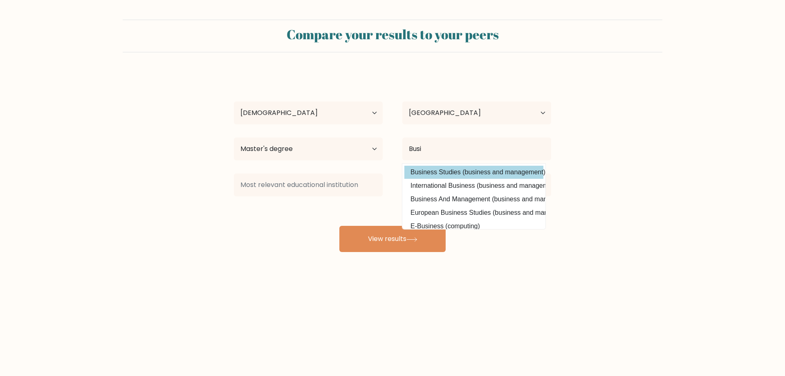
click at [470, 169] on option "Business Studies (business and management)" at bounding box center [473, 172] width 139 height 13
type input "Business Studies"
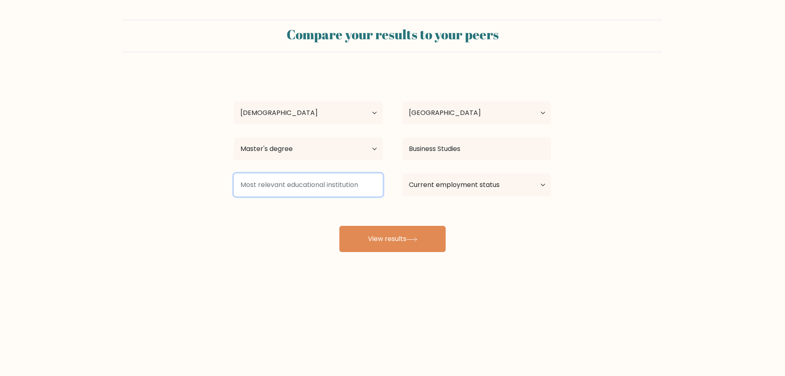
click at [300, 186] on input at bounding box center [308, 184] width 149 height 23
click at [432, 181] on select "Current employment status Employed Student Retired Other / prefer not to answer" at bounding box center [476, 184] width 149 height 23
select select "other"
click at [402, 173] on select "Current employment status Employed Student Retired Other / prefer not to answer" at bounding box center [476, 184] width 149 height 23
click at [313, 175] on input at bounding box center [308, 184] width 149 height 23
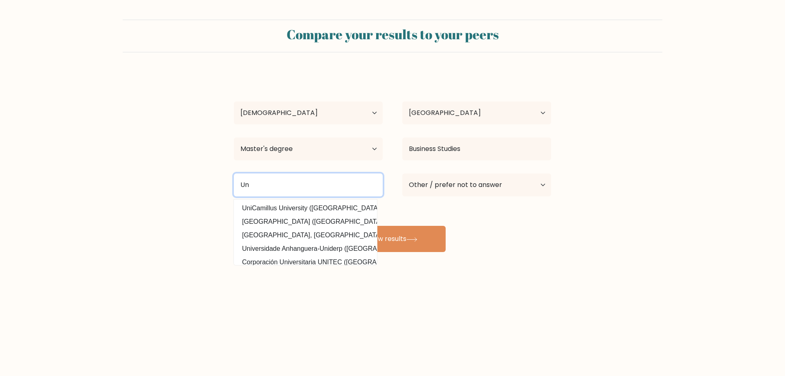
type input "U"
type input "n"
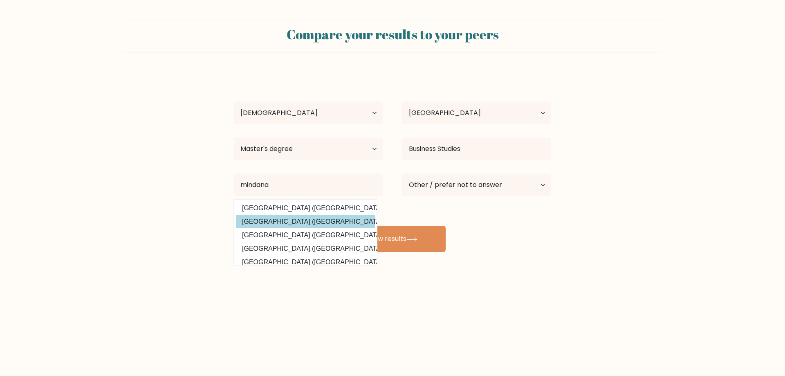
click at [318, 224] on option "Mindanao State University (Philippines)" at bounding box center [305, 221] width 139 height 13
type input "[GEOGRAPHIC_DATA]"
click at [318, 224] on div "Gaya Perdana Sanchez Age Under 18 years old 18-24 years old 25-34 years old 35-…" at bounding box center [392, 162] width 327 height 180
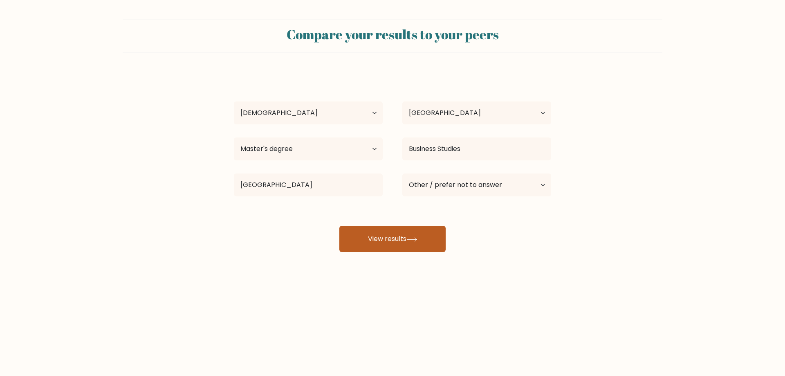
click at [368, 240] on button "View results" at bounding box center [392, 239] width 106 height 26
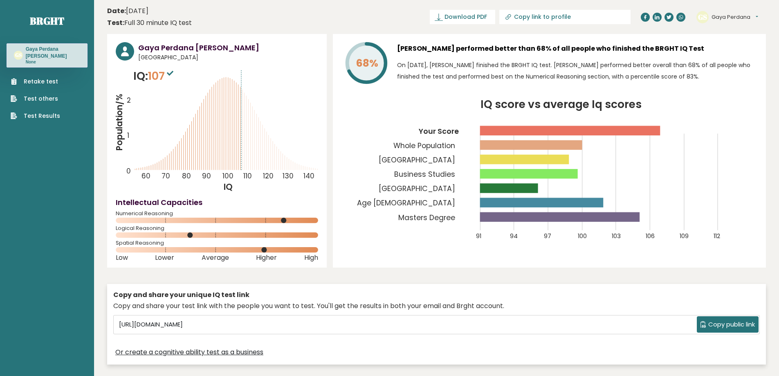
click at [577, 17] on input "Copy link to profile" at bounding box center [569, 16] width 111 height 7
type input "[URL][DOMAIN_NAME][PERSON_NAME]"
click at [559, 36] on div "68% [PERSON_NAME] performed better than 68% of all people who finished the BRGH…" at bounding box center [549, 150] width 433 height 233
